Goal: Find specific page/section: Find specific page/section

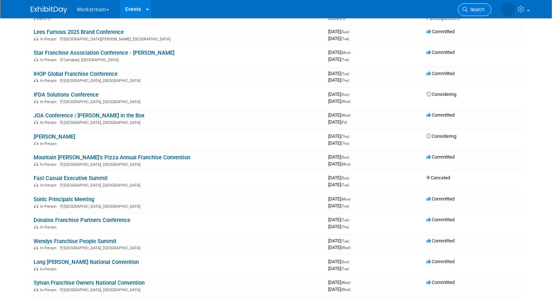
click at [479, 10] on span "Search" at bounding box center [476, 9] width 17 height 5
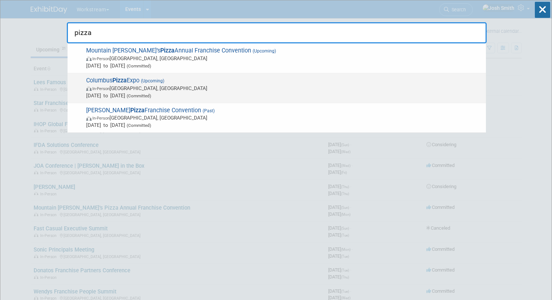
type input "pizza"
click at [380, 93] on span "[DATE] to [DATE] (Committed)" at bounding box center [284, 95] width 396 height 7
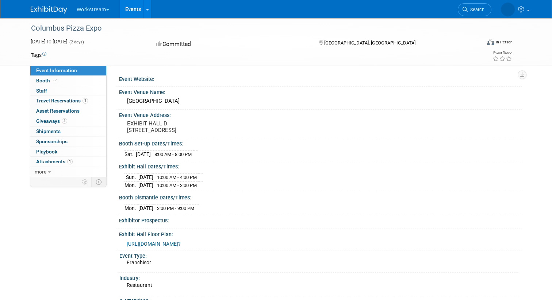
click at [77, 27] on div "Columbus Pizza Expo" at bounding box center [249, 28] width 443 height 13
copy div "Columbus Pizza Expo"
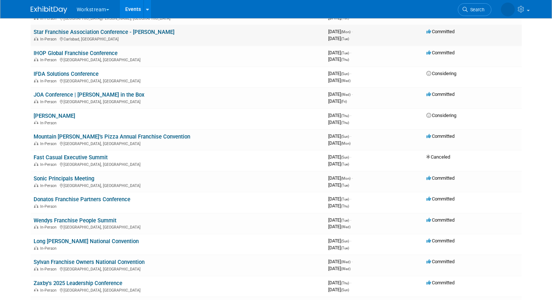
scroll to position [68, 0]
